Goal: Task Accomplishment & Management: Complete application form

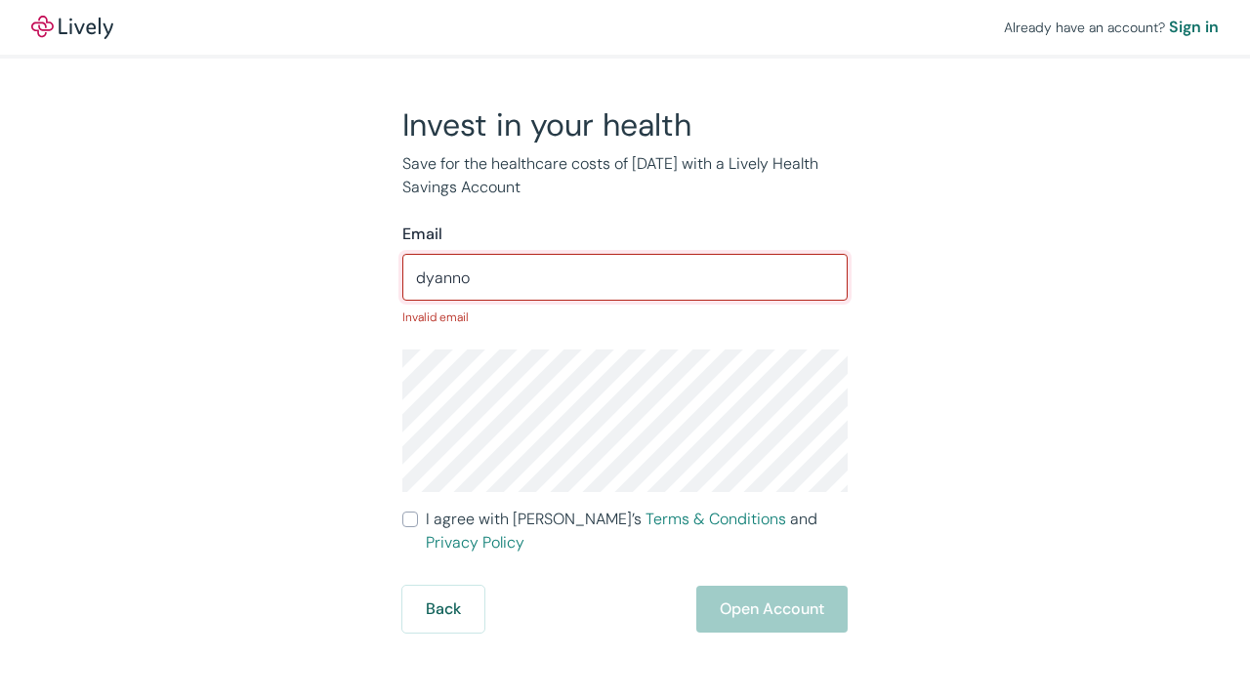
click at [616, 279] on input "dyanno" at bounding box center [624, 277] width 445 height 39
type input "[EMAIL_ADDRESS][DOMAIN_NAME]"
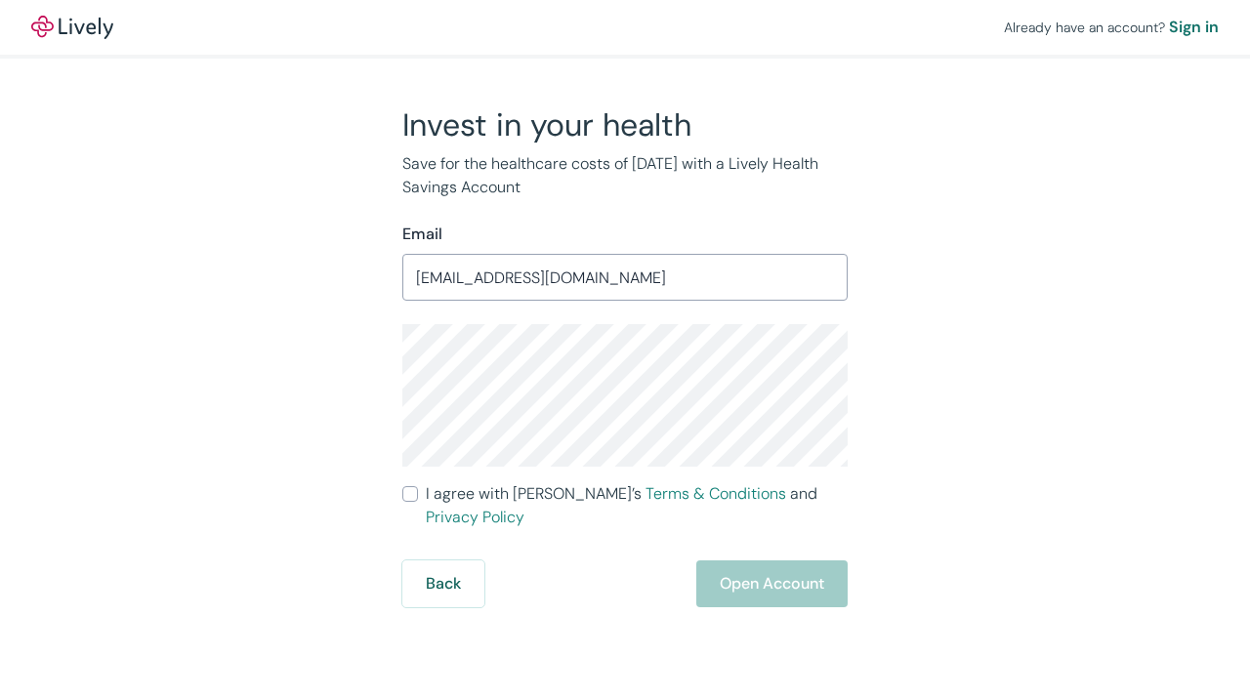
click at [408, 498] on input "I agree with Lively’s Terms & Conditions and Privacy Policy" at bounding box center [410, 494] width 16 height 16
checkbox input "true"
click at [773, 561] on button "Open Account" at bounding box center [771, 583] width 151 height 47
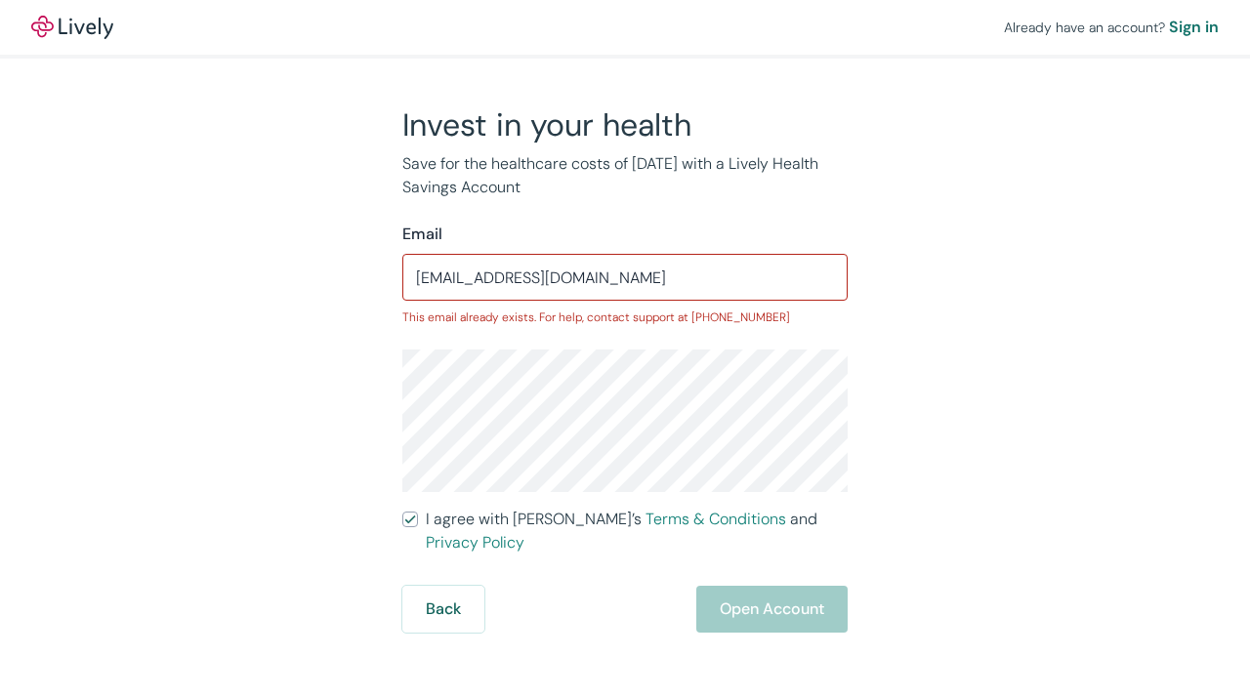
click at [672, 276] on input "[EMAIL_ADDRESS][DOMAIN_NAME]" at bounding box center [624, 277] width 445 height 39
click at [751, 591] on div "Back Open Account" at bounding box center [624, 609] width 445 height 47
click at [1189, 28] on div "Sign in" at bounding box center [1194, 27] width 50 height 23
